Goal: Task Accomplishment & Management: Complete application form

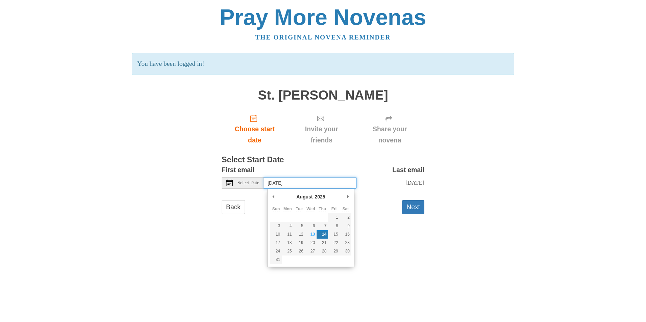
click at [315, 185] on input "[DATE]" at bounding box center [309, 182] width 93 height 11
type input "[DATE]"
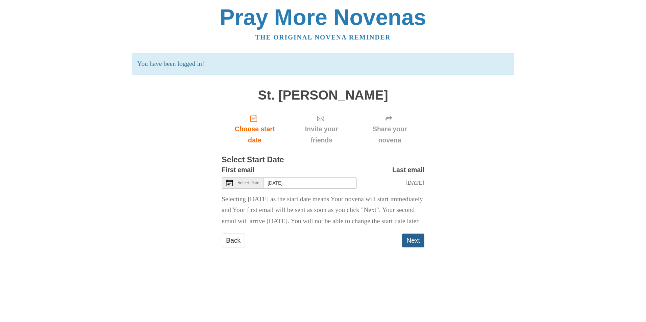
click at [409, 248] on button "Next" at bounding box center [413, 241] width 22 height 14
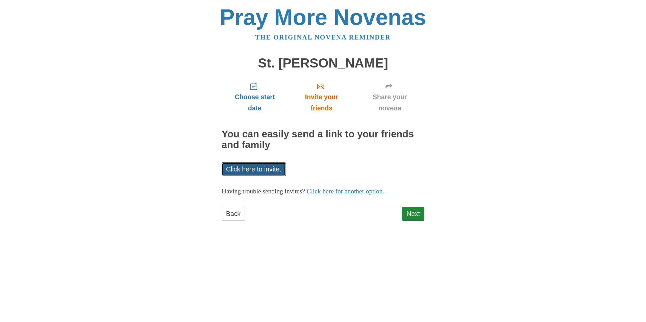
click at [260, 169] on link "Click here to invite." at bounding box center [254, 169] width 64 height 14
click at [258, 168] on link "Click here to invite." at bounding box center [254, 169] width 64 height 14
click at [357, 194] on link "Click here for another option." at bounding box center [346, 191] width 78 height 7
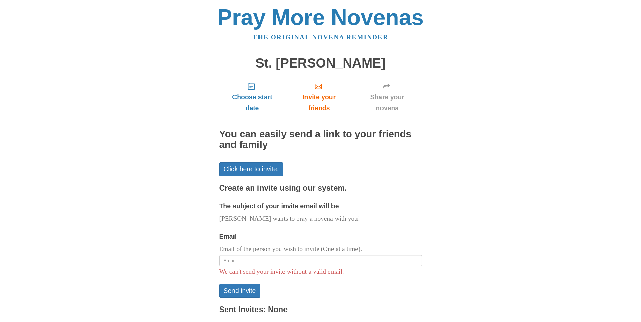
scroll to position [33, 0]
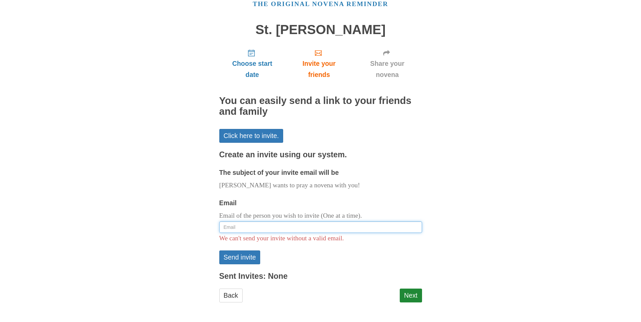
click at [247, 226] on input "Email" at bounding box center [320, 227] width 203 height 11
type input "[PERSON_NAME][EMAIL_ADDRESS][DOMAIN_NAME]"
click at [304, 249] on form "The subject of your invite email will be [PERSON_NAME] wants to pray a novena w…" at bounding box center [320, 215] width 203 height 97
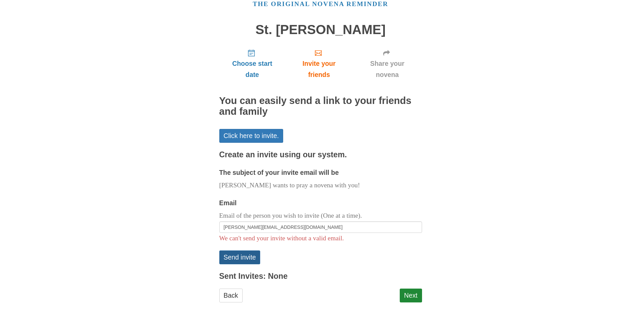
click at [240, 255] on button "Send invite" at bounding box center [239, 258] width 41 height 14
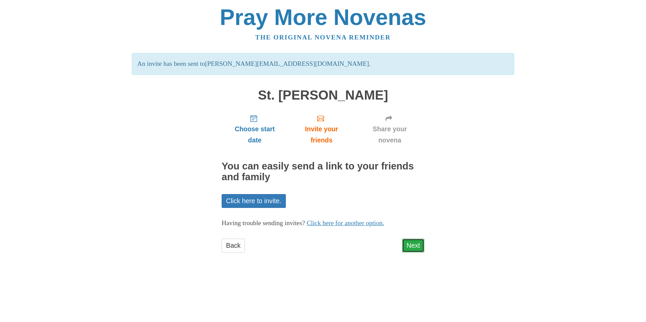
click at [407, 245] on link "Next" at bounding box center [413, 246] width 22 height 14
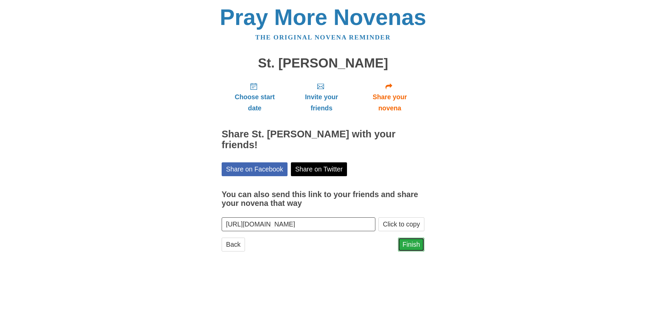
click at [406, 238] on link "Finish" at bounding box center [411, 245] width 26 height 14
